Goal: Task Accomplishment & Management: Manage account settings

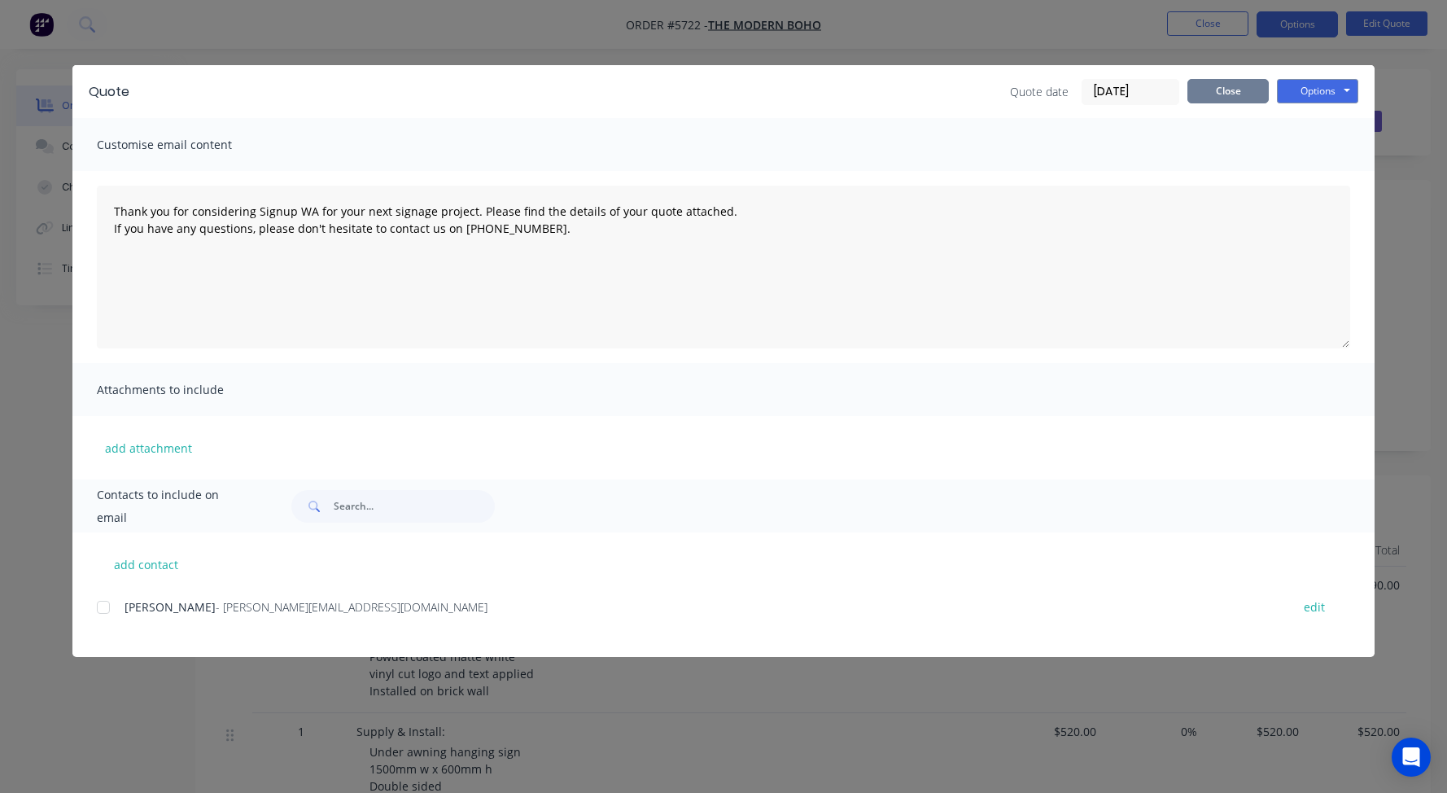
click at [1217, 89] on button "Close" at bounding box center [1228, 91] width 81 height 24
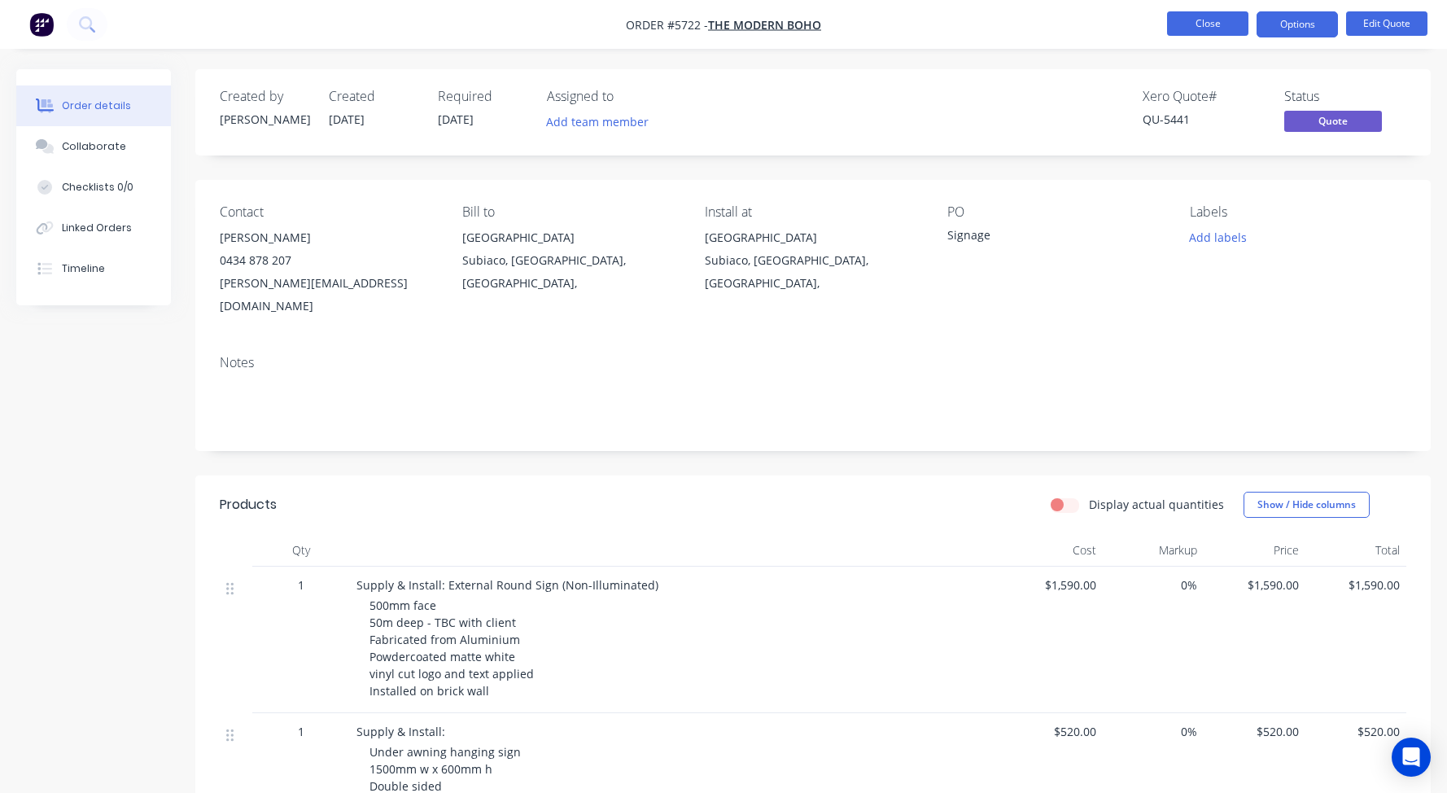
click at [1190, 27] on button "Close" at bounding box center [1207, 23] width 81 height 24
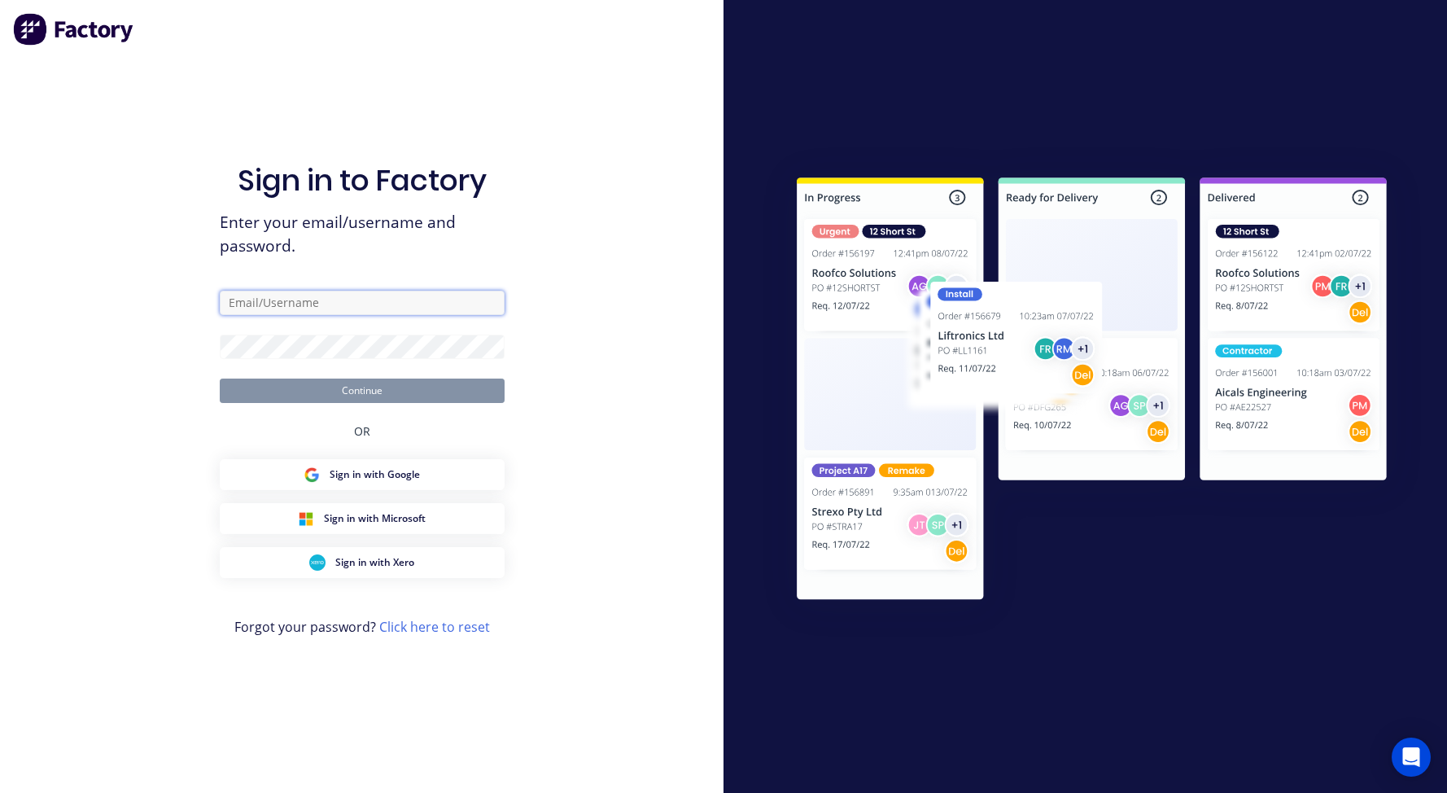
type input "[PERSON_NAME][EMAIL_ADDRESS][DOMAIN_NAME]"
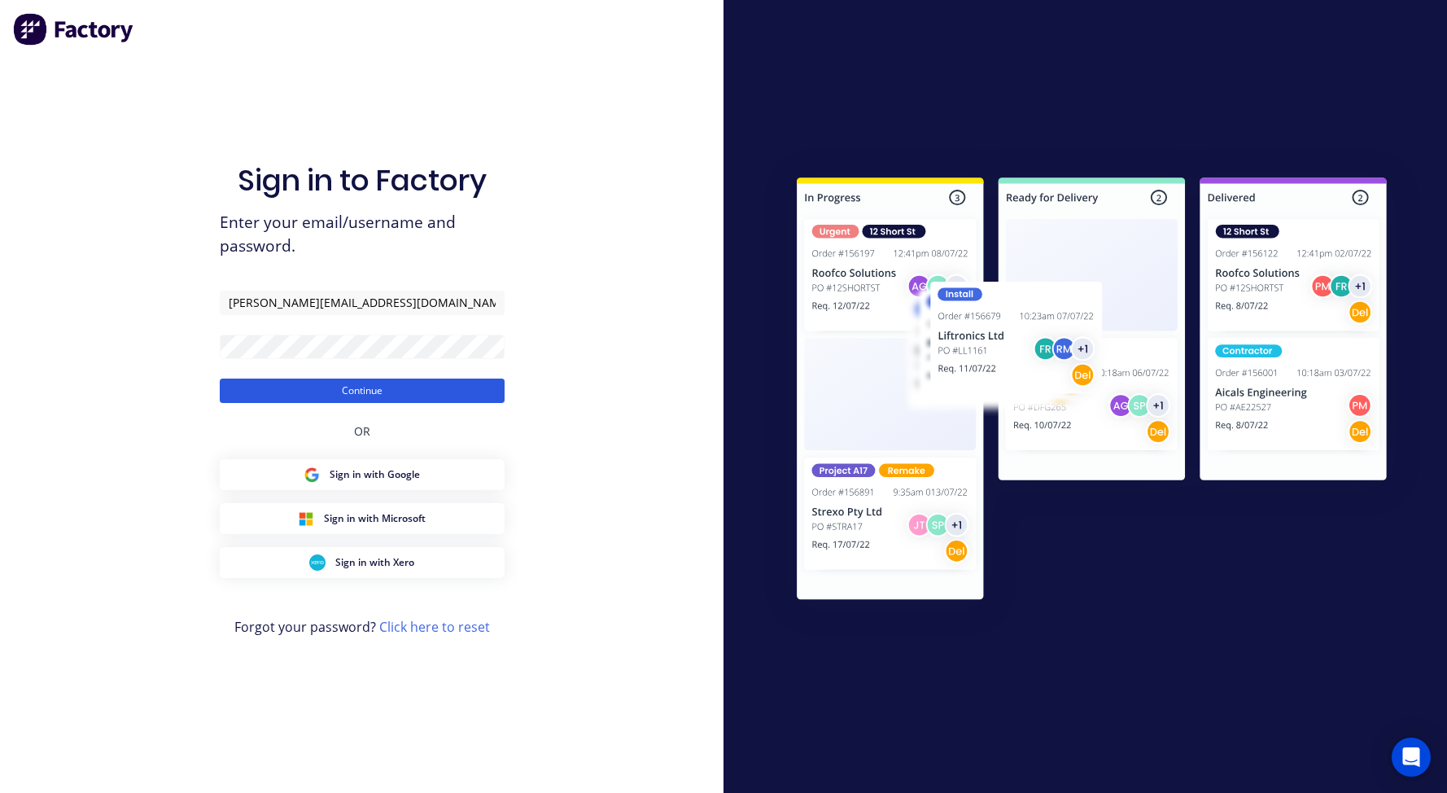
click at [326, 394] on button "Continue" at bounding box center [362, 390] width 285 height 24
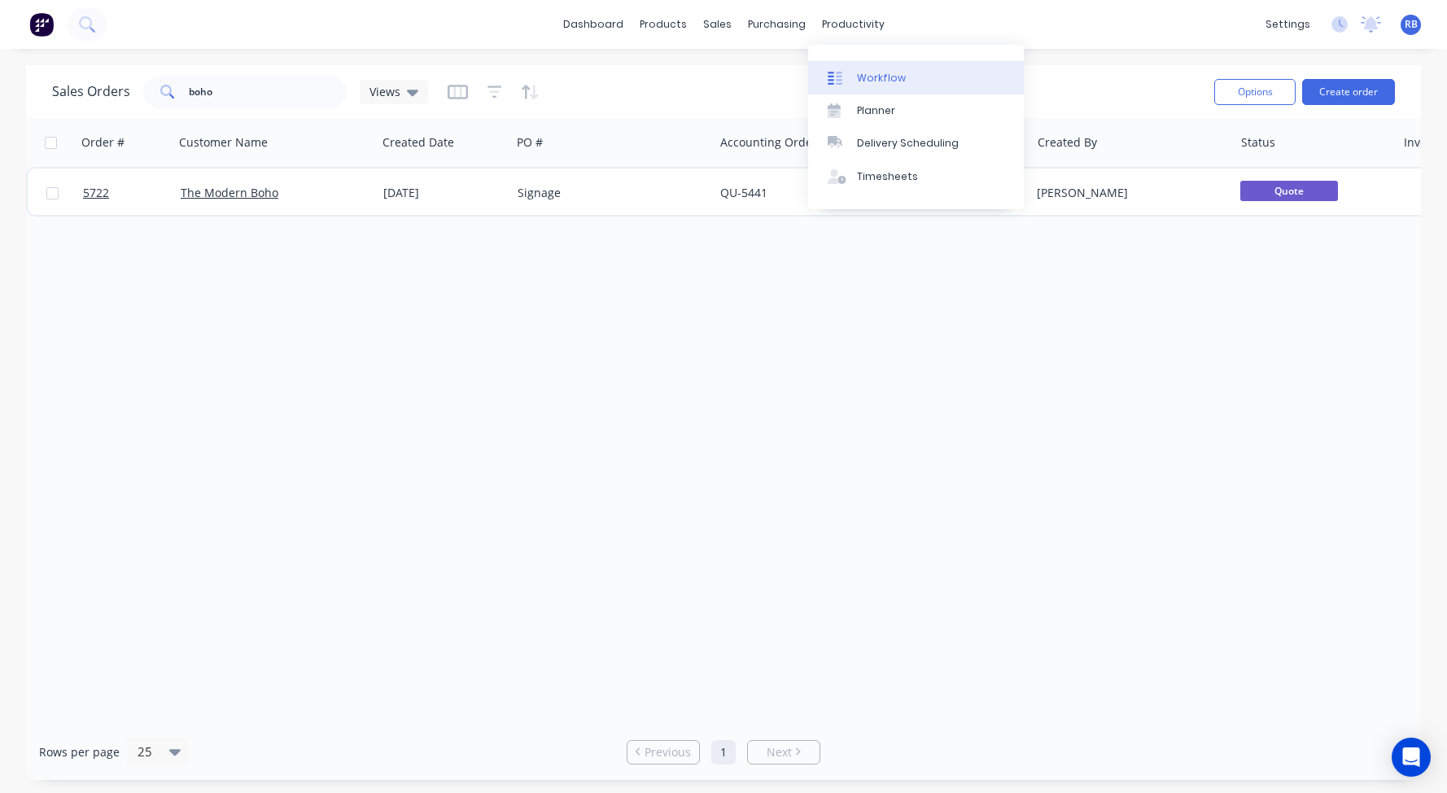
click at [881, 79] on div "Workflow" at bounding box center [881, 78] width 49 height 15
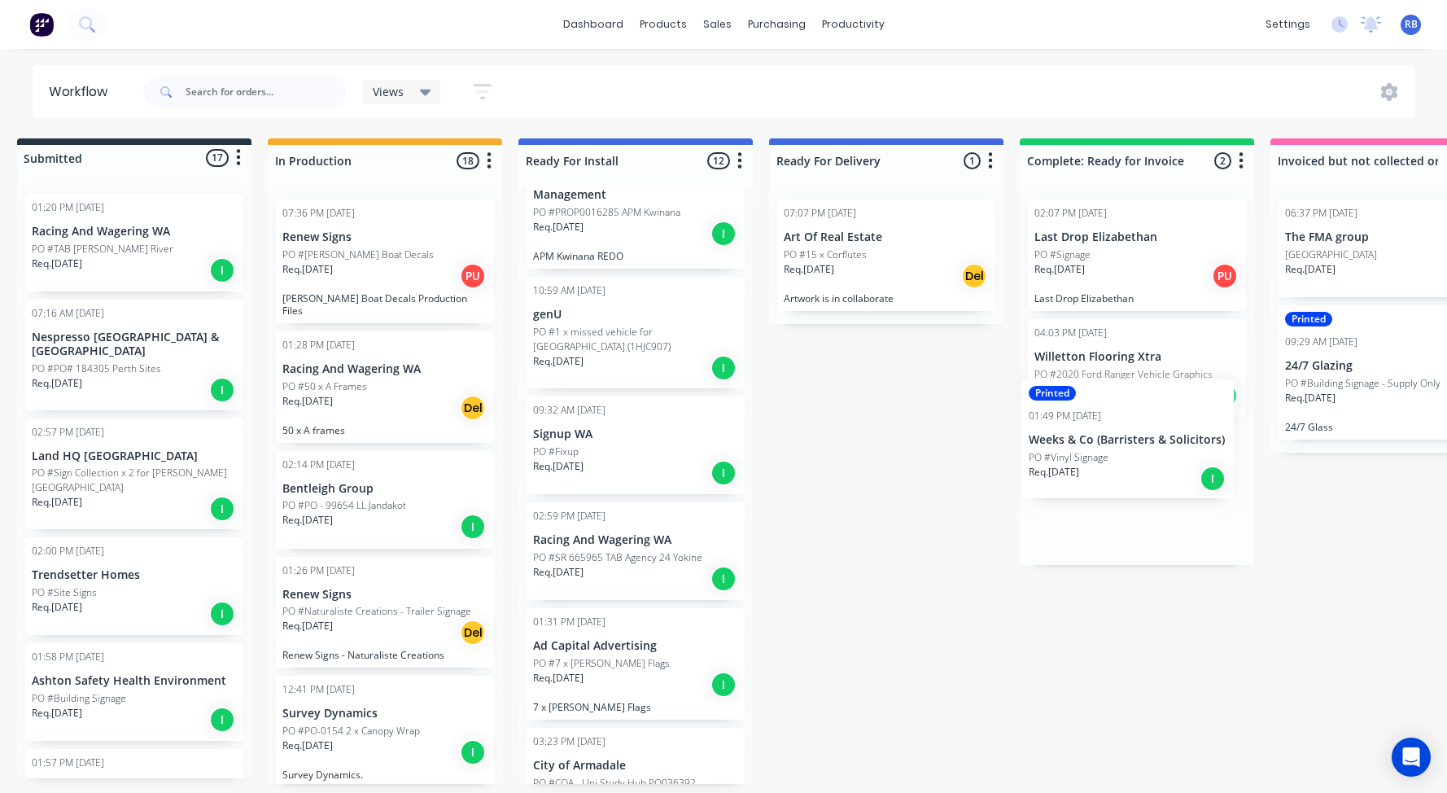
scroll to position [0, 28]
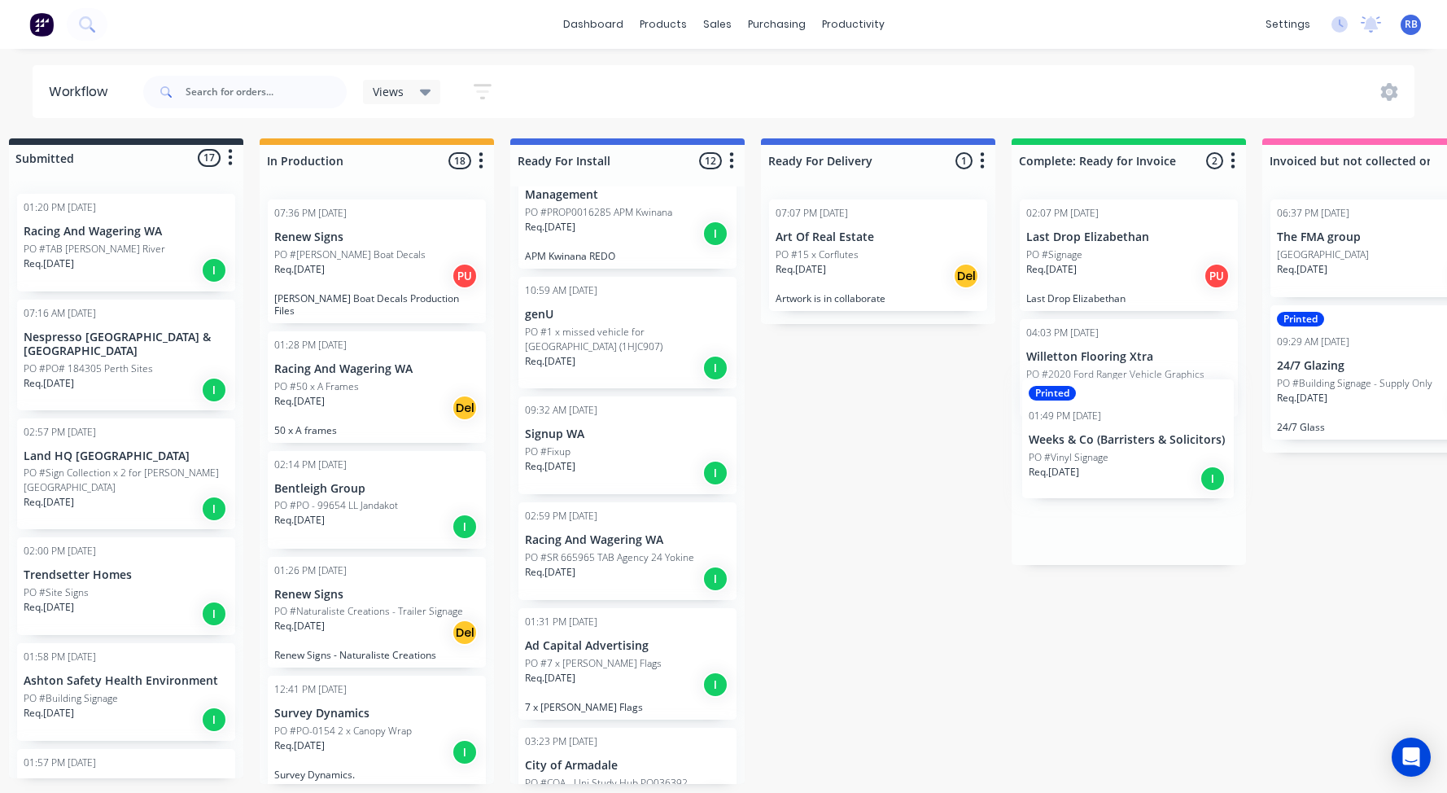
drag, startPoint x: 596, startPoint y: 453, endPoint x: 1082, endPoint y: 439, distance: 486.1
click at [1082, 439] on div "Submitted 17 Status colour #273444 hex #273444 Save Cancel Summaries Total orde…" at bounding box center [965, 460] width 2006 height 645
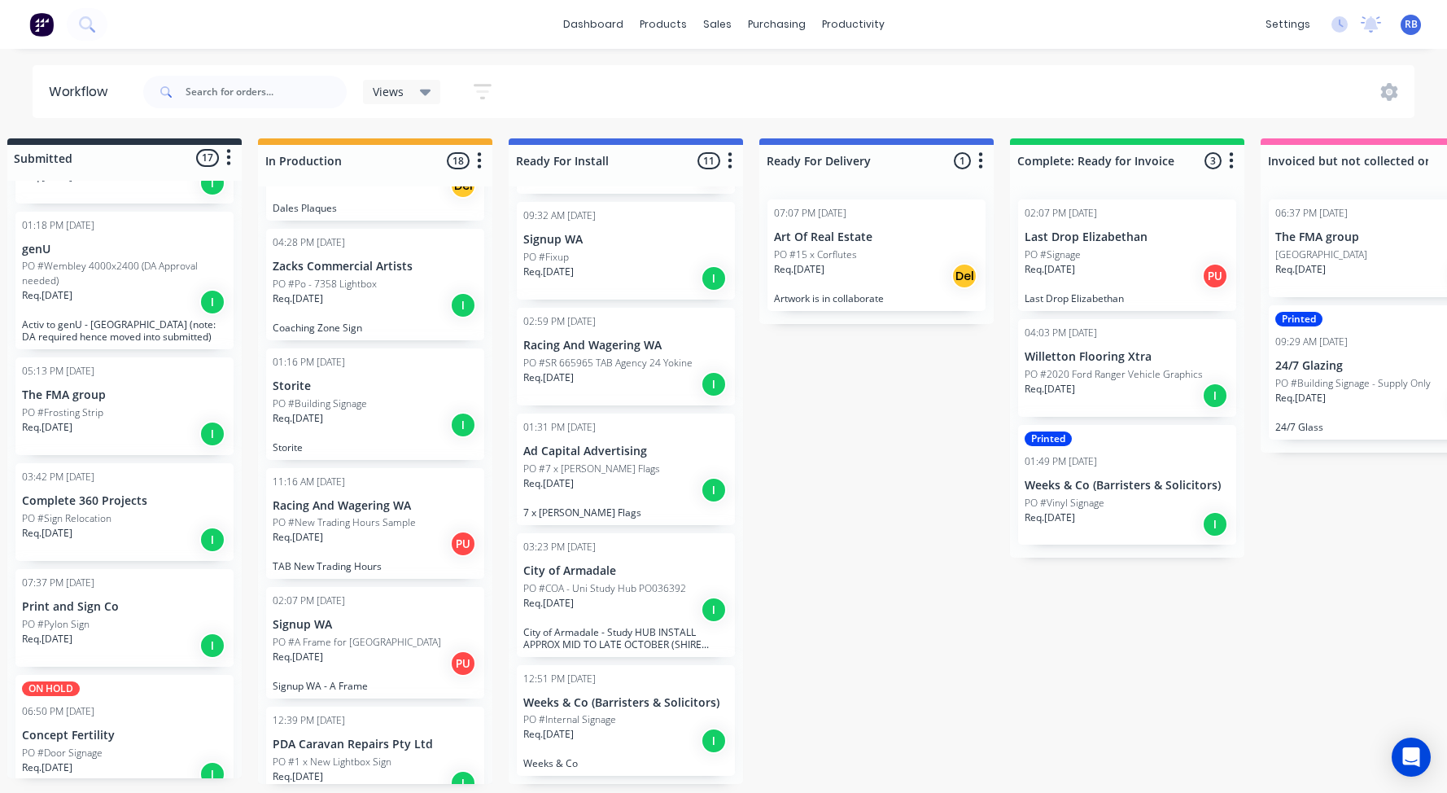
scroll to position [1359, 0]
